Goal: Task Accomplishment & Management: Complete application form

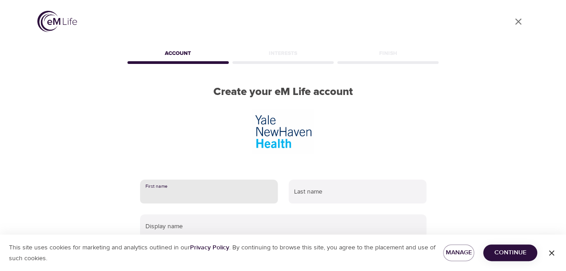
click at [238, 180] on input "text" at bounding box center [209, 192] width 138 height 24
type input "[PERSON_NAME]"
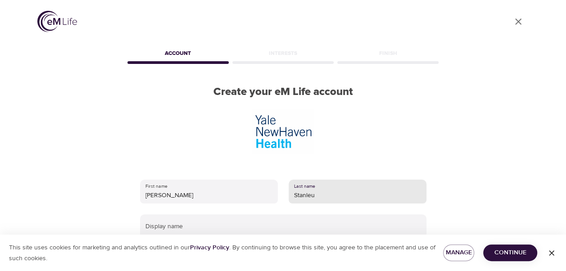
click at [318, 180] on input "Stanleu" at bounding box center [357, 192] width 138 height 24
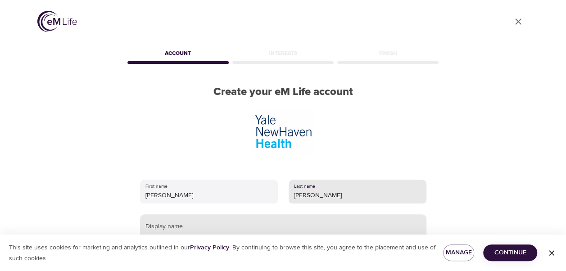
type input "[PERSON_NAME]"
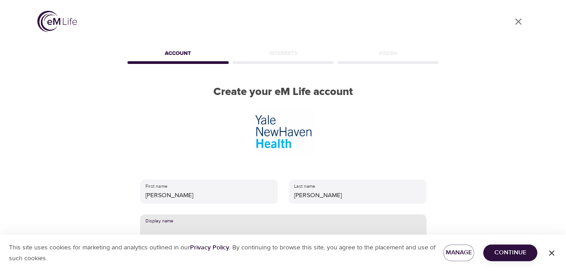
click at [303, 214] on input "text" at bounding box center [283, 226] width 286 height 24
type input "y"
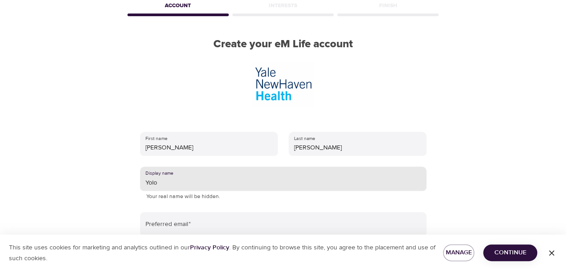
scroll to position [50, 0]
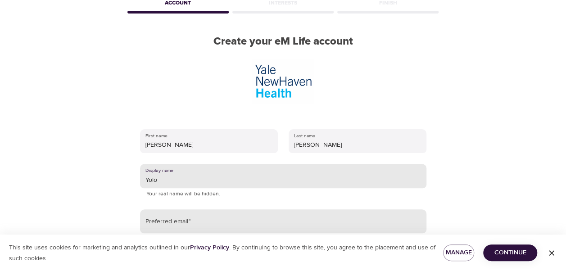
type input "Yolo"
click at [301, 209] on input "email" at bounding box center [283, 221] width 286 height 24
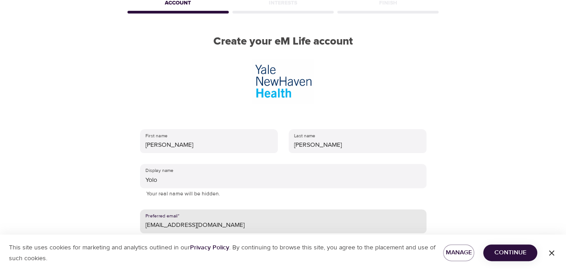
type input "[EMAIL_ADDRESS][DOMAIN_NAME]"
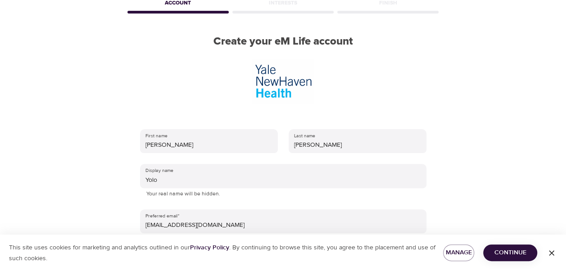
click at [416, 251] on icon "button" at bounding box center [415, 256] width 11 height 11
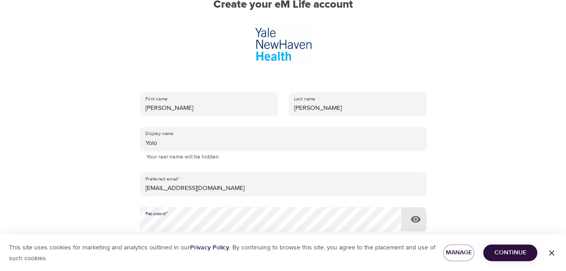
scroll to position [151, 0]
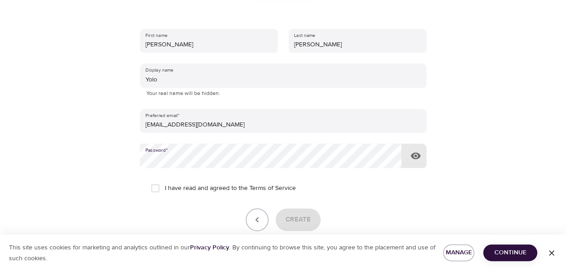
click at [159, 179] on input "I have read and agreed to the Terms of Service" at bounding box center [155, 188] width 19 height 19
checkbox input "true"
click at [297, 208] on button "Create" at bounding box center [297, 219] width 45 height 22
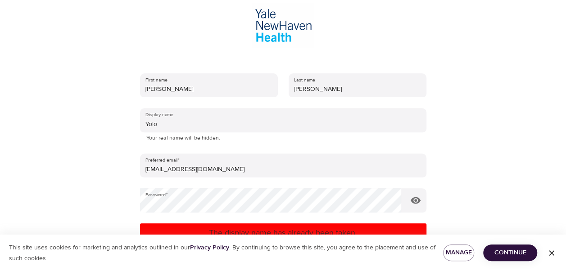
scroll to position [106, 0]
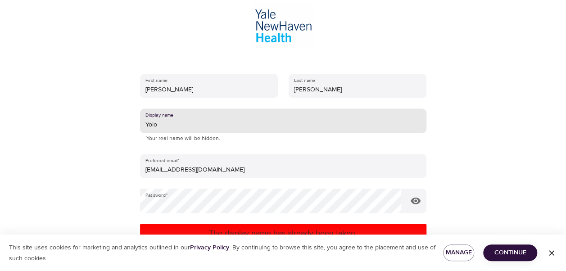
click at [162, 108] on input "Yolo" at bounding box center [283, 120] width 286 height 24
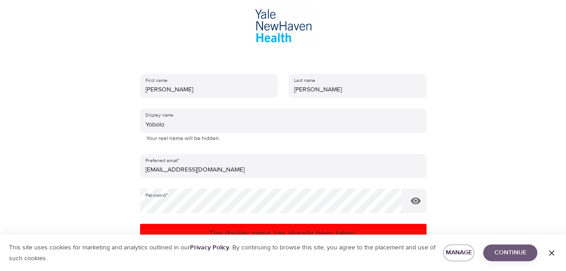
click at [505, 253] on span "Continue" at bounding box center [510, 252] width 40 height 11
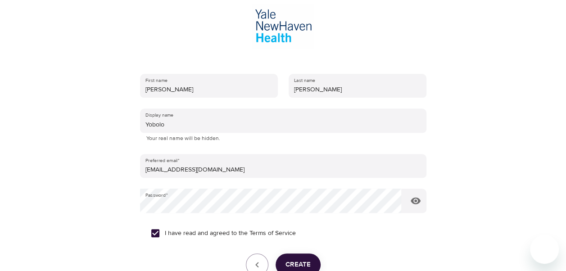
click at [286, 259] on span "Create" at bounding box center [297, 265] width 25 height 12
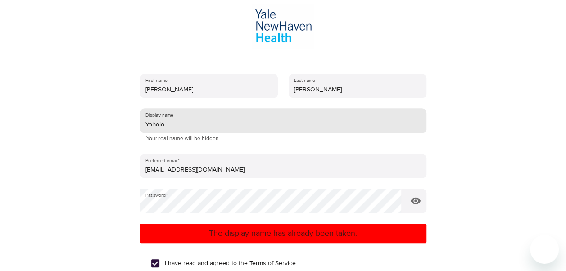
click at [166, 108] on input "Yobolo" at bounding box center [283, 120] width 286 height 24
type input "Yo-dolo"
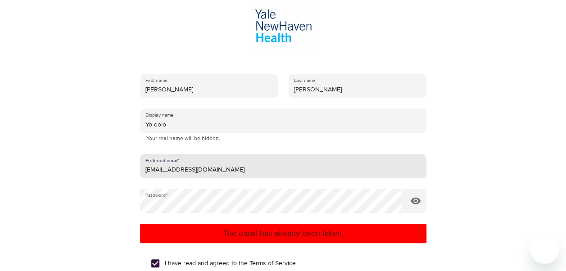
drag, startPoint x: 220, startPoint y: 130, endPoint x: 137, endPoint y: 130, distance: 83.7
click at [137, 130] on div "First name [PERSON_NAME] Last name [PERSON_NAME] Display name [PERSON_NAME] You…" at bounding box center [283, 202] width 315 height 286
type input "[PERSON_NAME][EMAIL_ADDRESS][PERSON_NAME][DOMAIN_NAME]"
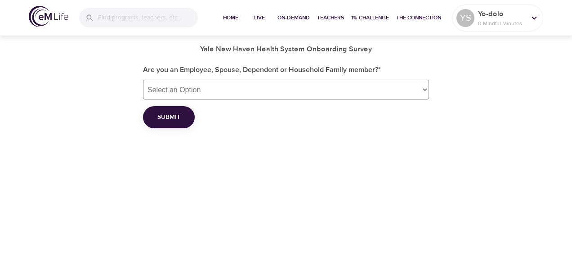
click at [229, 93] on select "Select an Option Employee Spouse Dependent Household Family member" at bounding box center [286, 90] width 286 height 20
select select "employee"
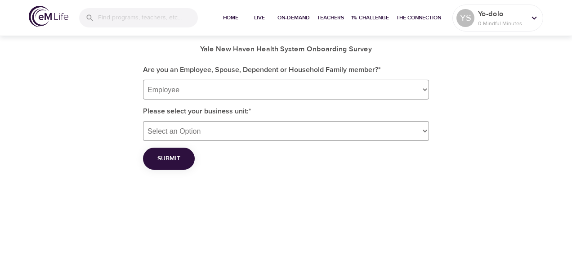
click at [195, 135] on select "Select an Option [GEOGRAPHIC_DATA] Community Medical Staff [GEOGRAPHIC_DATA] [P…" at bounding box center [286, 131] width 286 height 20
select select "10"
click at [143, 121] on select "Select an Option [GEOGRAPHIC_DATA] Community Medical Staff [GEOGRAPHIC_DATA] [P…" at bounding box center [286, 131] width 286 height 20
click at [167, 163] on span "Submit" at bounding box center [168, 158] width 23 height 11
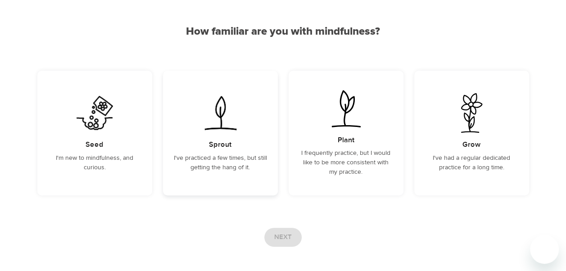
scroll to position [70, 0]
click at [116, 148] on div "Seed I'm new to mindfulness, and curious." at bounding box center [94, 134] width 115 height 125
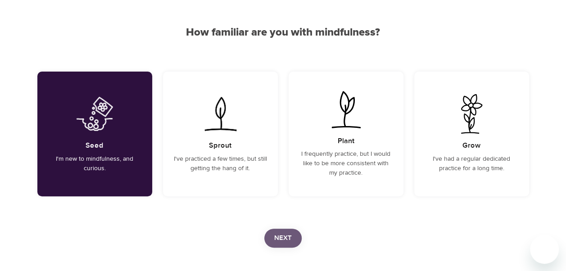
click at [278, 234] on span "Next" at bounding box center [283, 238] width 18 height 12
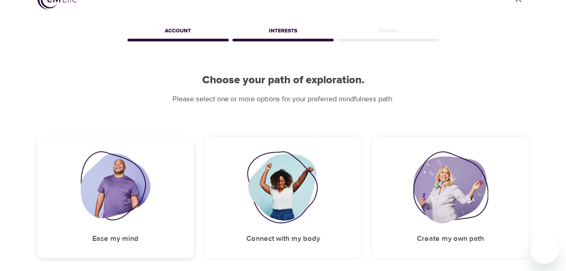
click at [130, 234] on h5 "Ease my mind" at bounding box center [115, 238] width 46 height 9
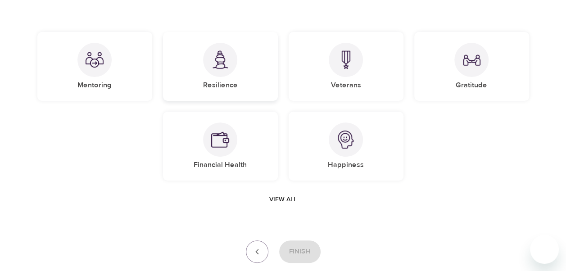
scroll to position [112, 0]
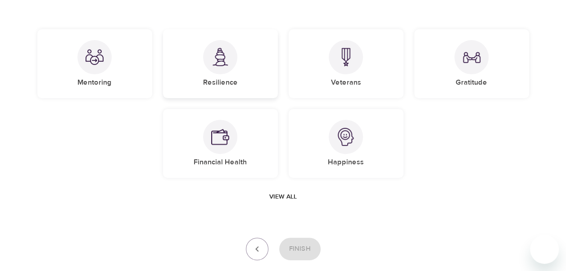
click at [219, 79] on h5 "Resilience" at bounding box center [220, 82] width 35 height 9
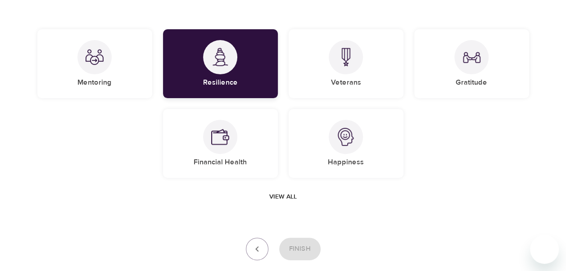
click at [220, 80] on h5 "Resilience" at bounding box center [220, 82] width 35 height 9
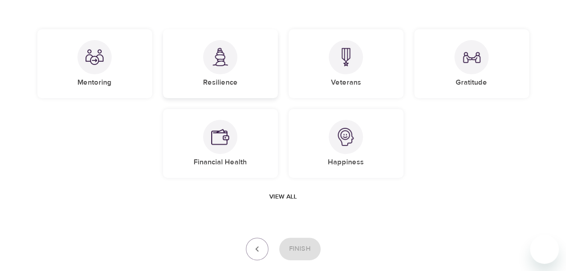
click at [220, 72] on div "Resilience" at bounding box center [220, 63] width 115 height 69
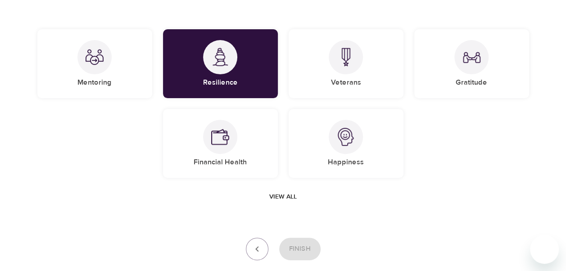
click at [285, 191] on span "View all" at bounding box center [282, 196] width 27 height 11
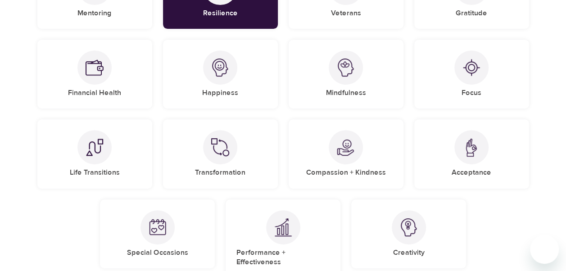
scroll to position [176, 0]
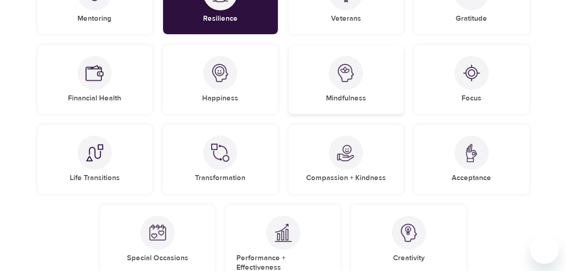
click at [338, 94] on h5 "Mindfulness" at bounding box center [346, 98] width 40 height 9
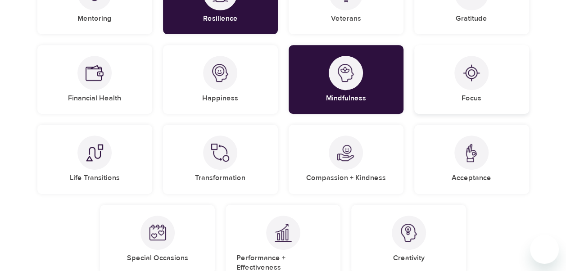
click at [472, 87] on div "Focus" at bounding box center [471, 79] width 115 height 69
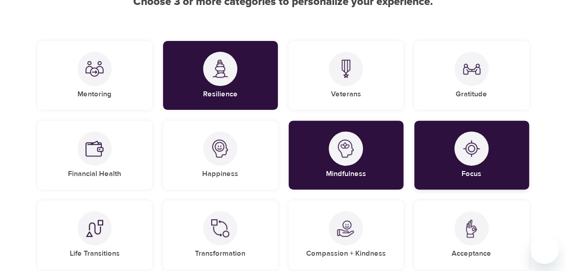
scroll to position [98, 0]
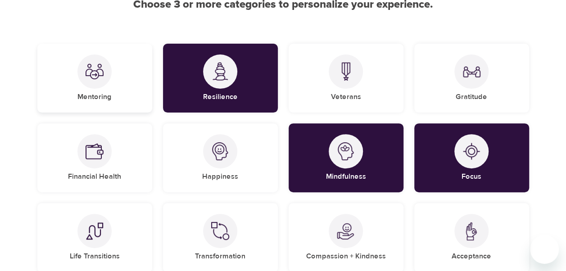
click at [107, 97] on h5 "Mentoring" at bounding box center [94, 96] width 34 height 9
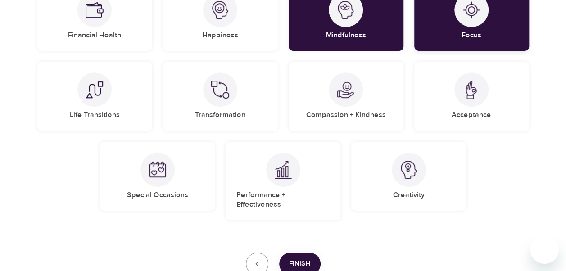
scroll to position [240, 0]
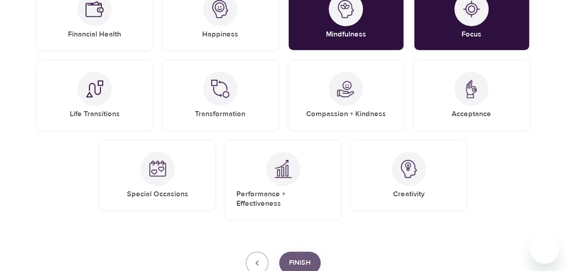
click at [300, 257] on span "Finish" at bounding box center [300, 263] width 22 height 12
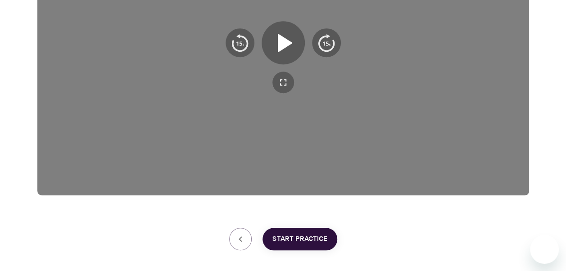
scroll to position [226, 0]
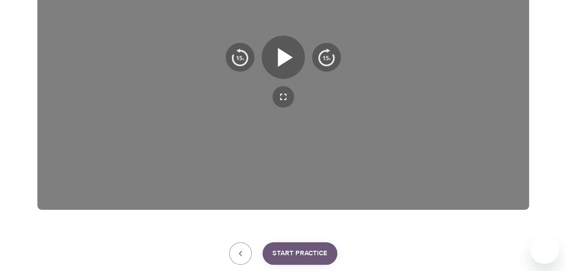
click at [301, 248] on span "Start Practice" at bounding box center [299, 253] width 55 height 12
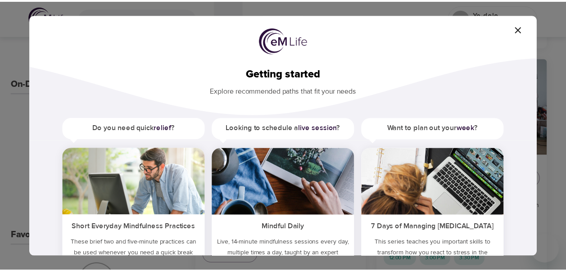
scroll to position [73, 0]
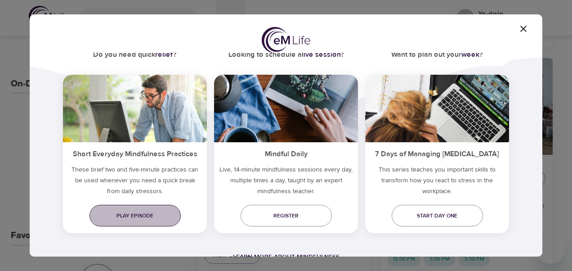
click at [141, 215] on span "Play episode" at bounding box center [135, 215] width 77 height 9
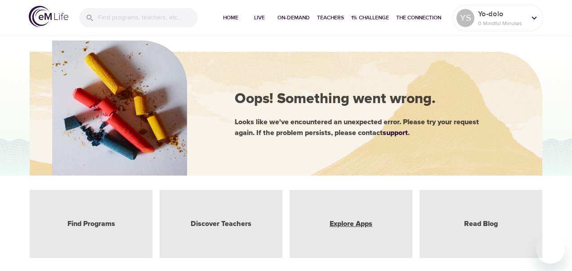
click at [363, 223] on link "Explore Apps" at bounding box center [351, 224] width 43 height 10
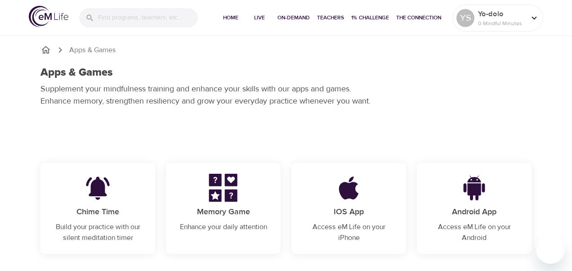
click at [289, 144] on div "Apps & Games Apps & Games Supplement your mindfulness training and enhance your…" at bounding box center [286, 129] width 572 height 259
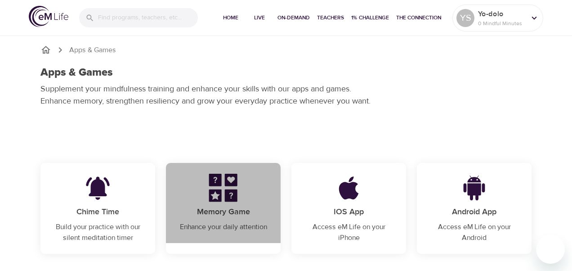
click at [241, 208] on p "Memory Game" at bounding box center [223, 212] width 93 height 12
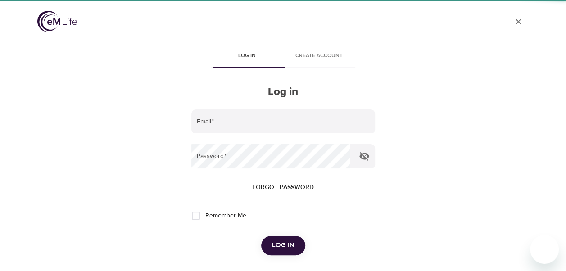
type input "[PERSON_NAME][EMAIL_ADDRESS][PERSON_NAME][DOMAIN_NAME]"
